Goal: Transaction & Acquisition: Purchase product/service

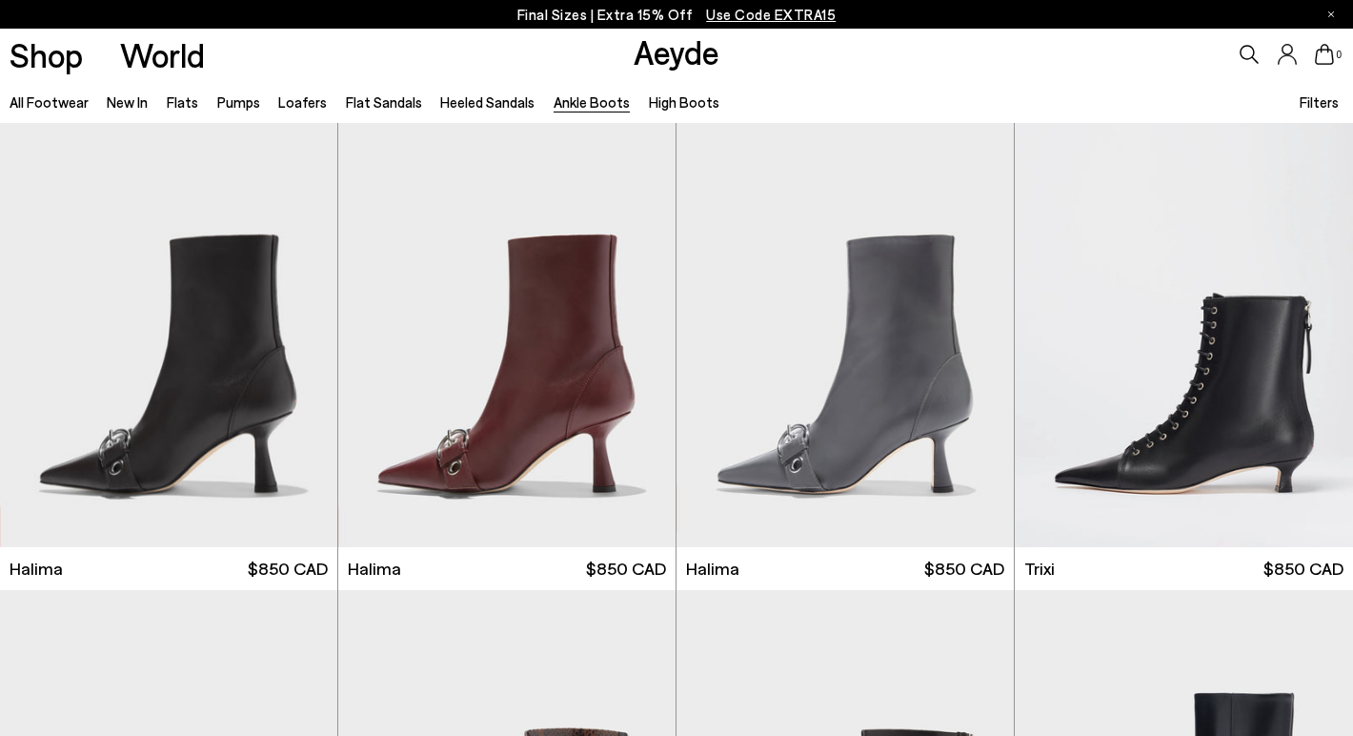
click at [1246, 57] on icon at bounding box center [1249, 54] width 19 height 19
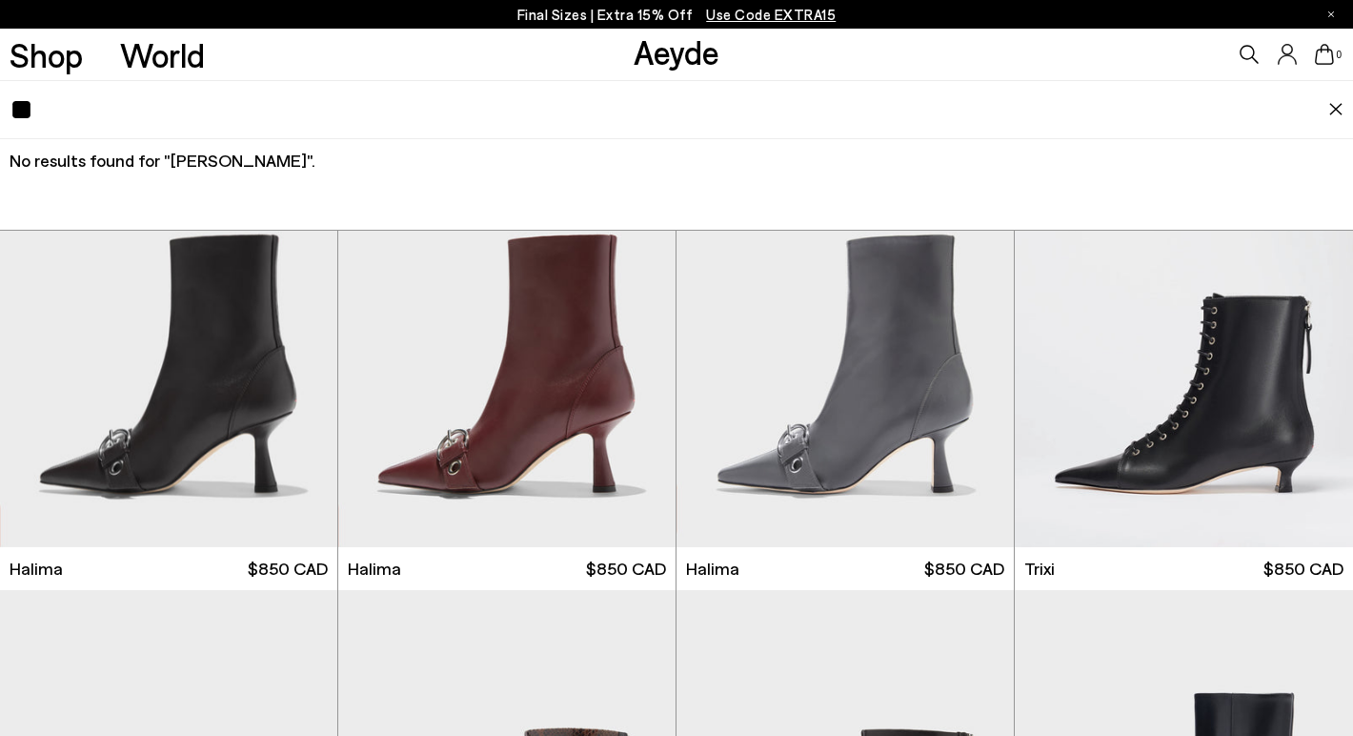
type input "*"
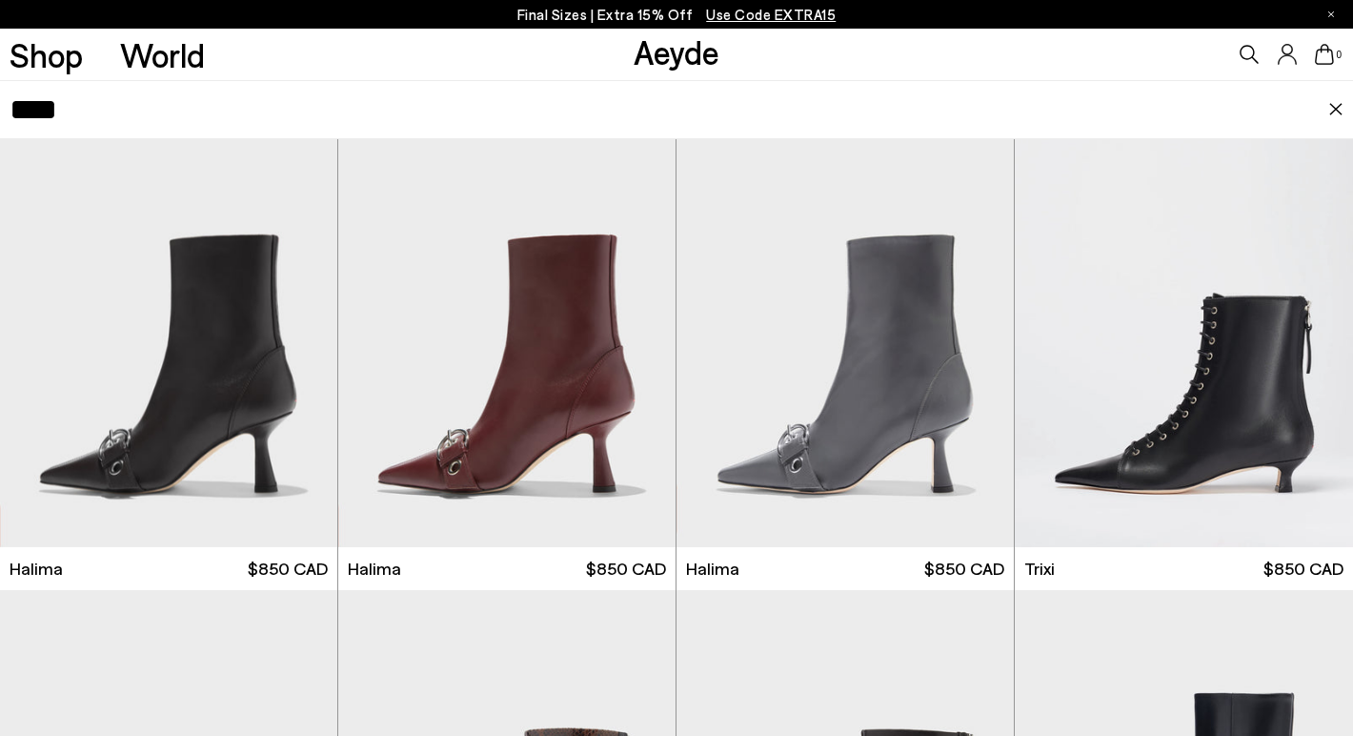
type input "****"
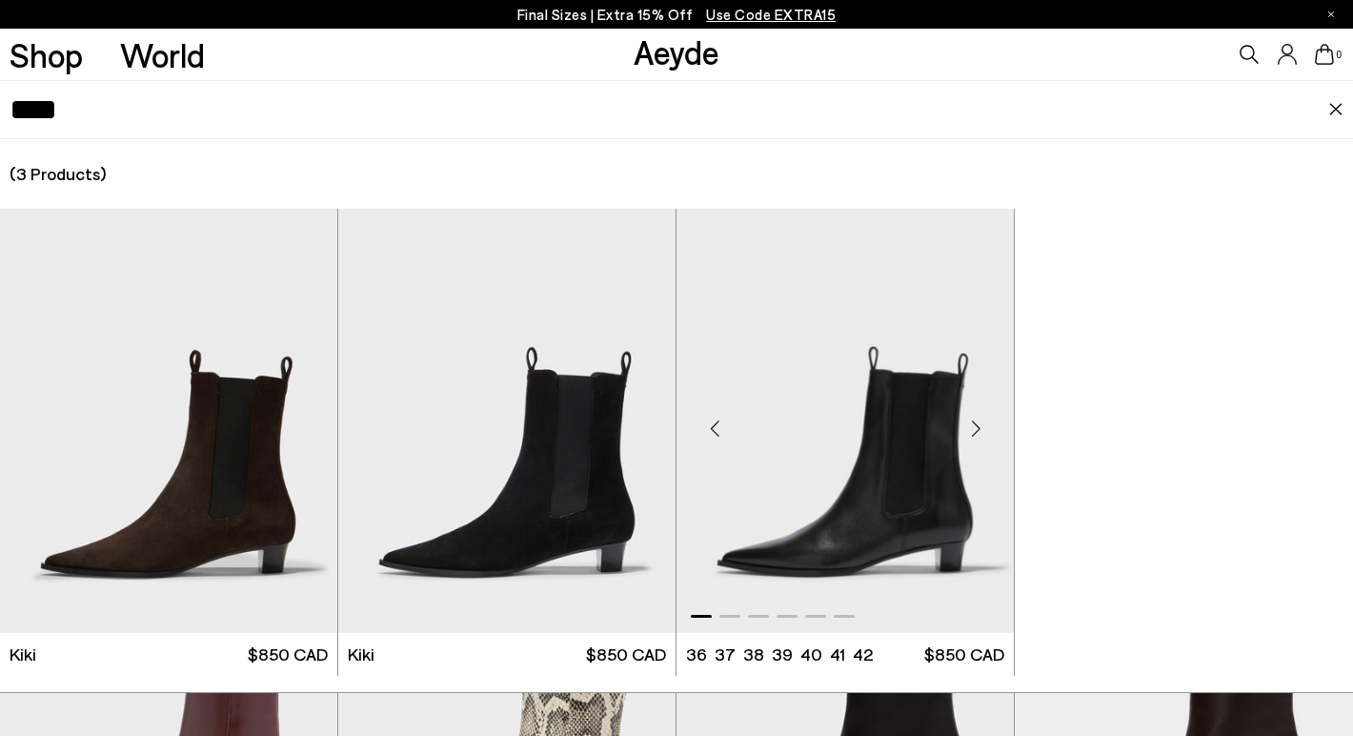
scroll to position [31, 0]
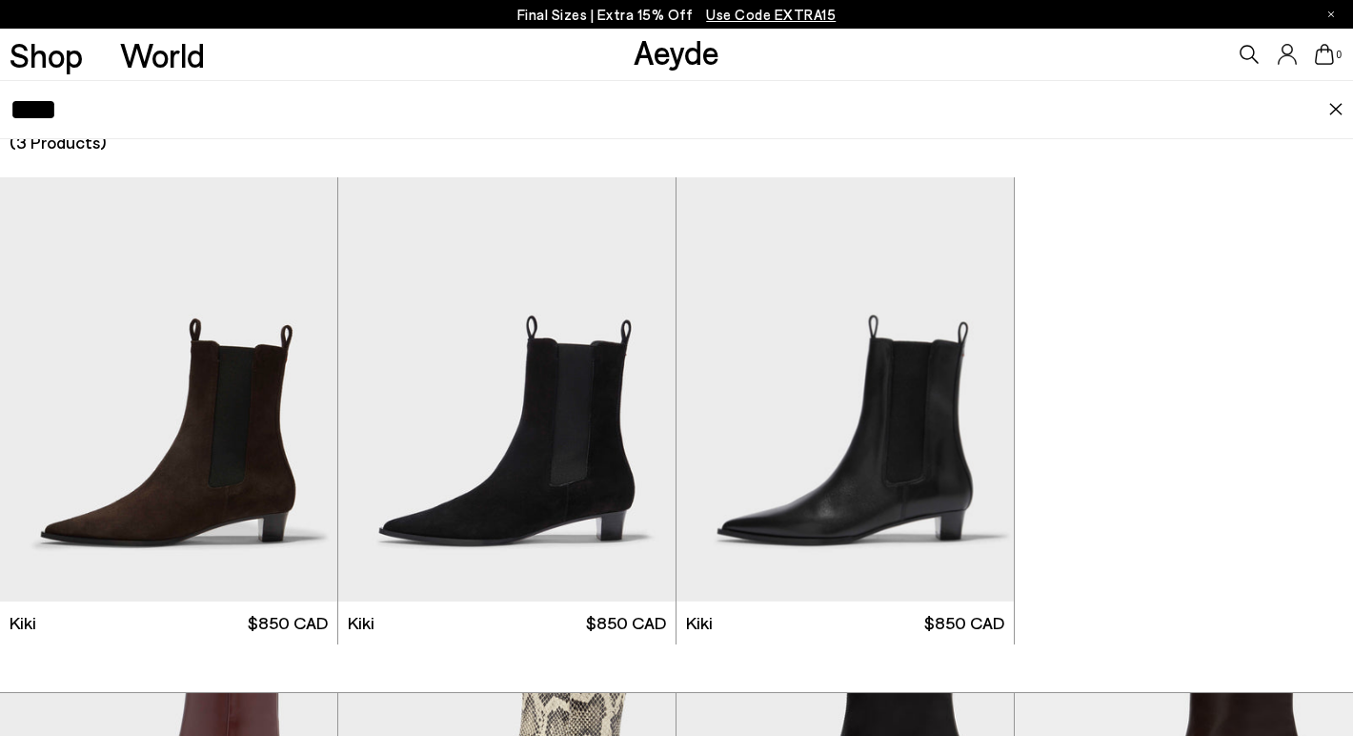
click at [1333, 114] on img at bounding box center [1335, 109] width 15 height 13
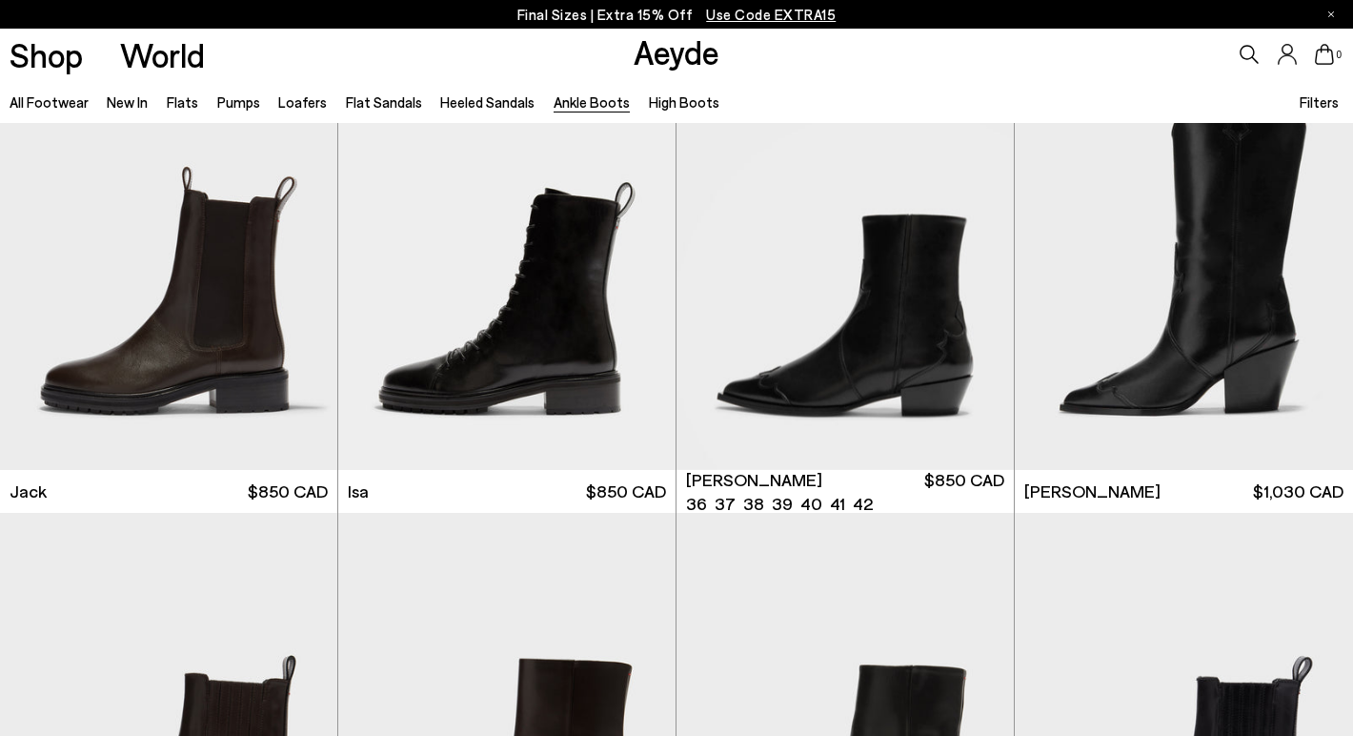
scroll to position [3350, 0]
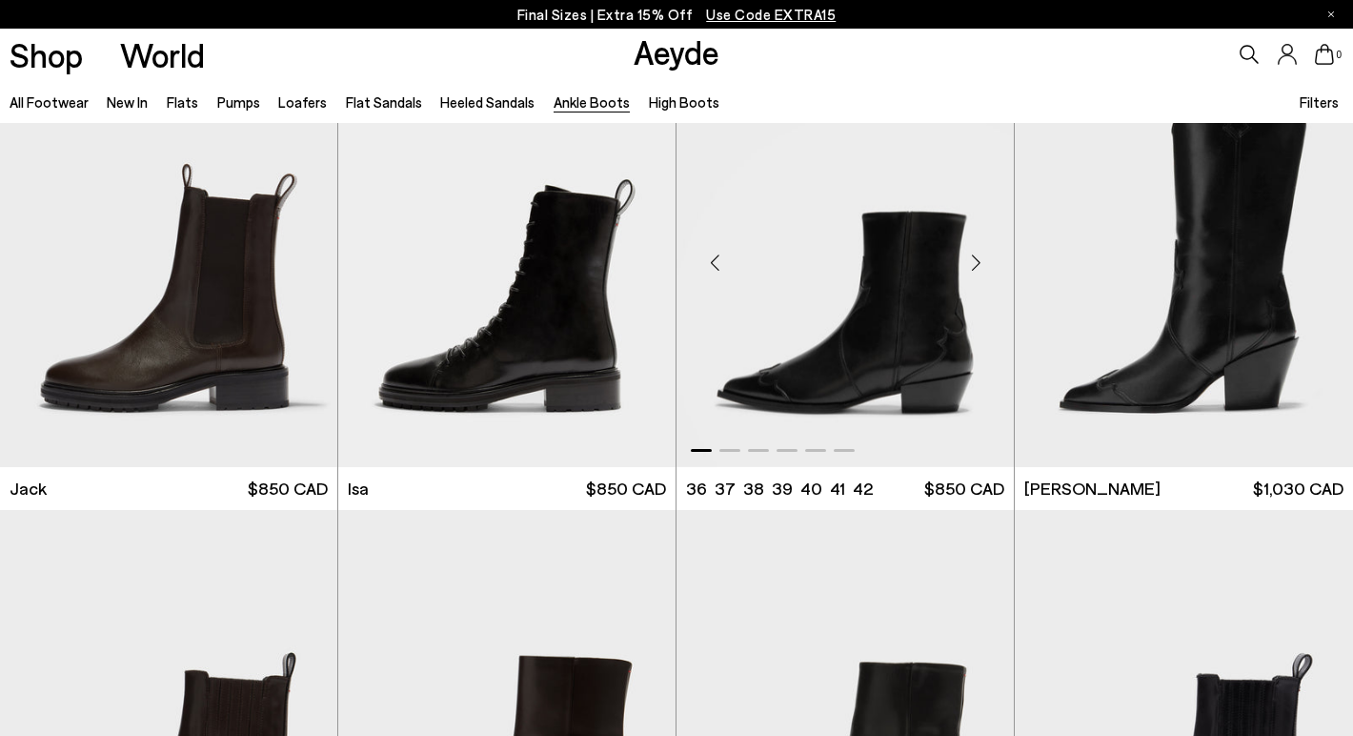
click at [973, 266] on div "Next slide" at bounding box center [975, 262] width 57 height 57
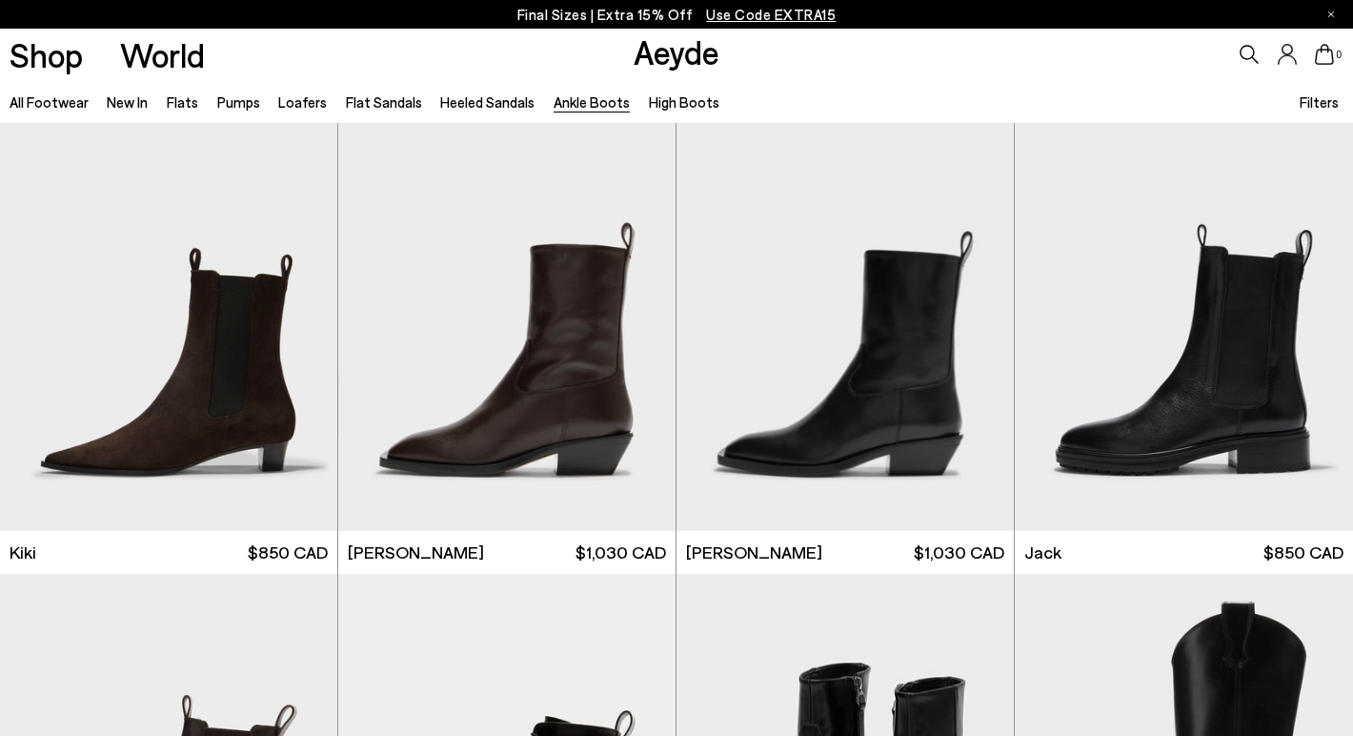
scroll to position [2766, 0]
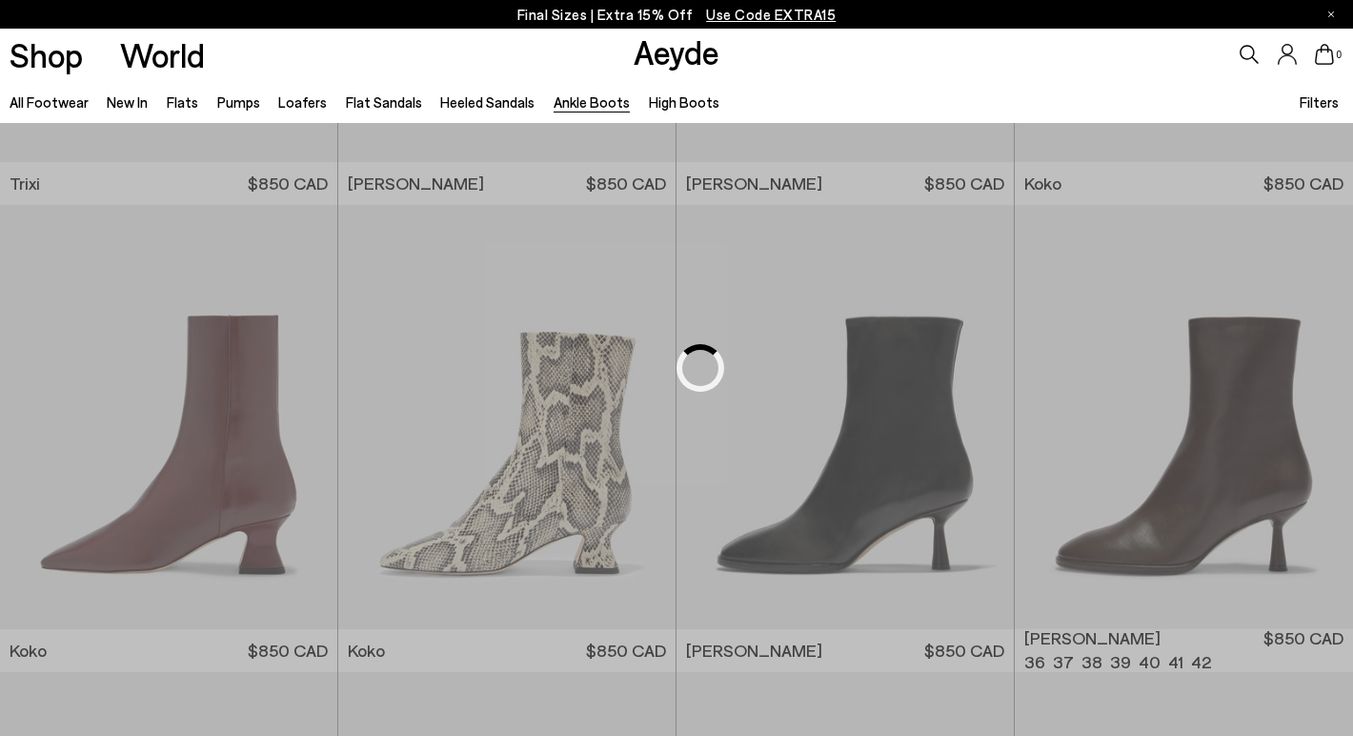
scroll to position [547, 0]
